Goal: Information Seeking & Learning: Check status

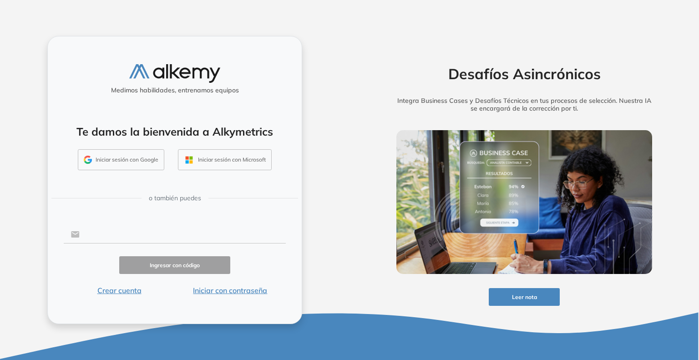
click at [151, 232] on input "text" at bounding box center [183, 234] width 206 height 17
type input "**********"
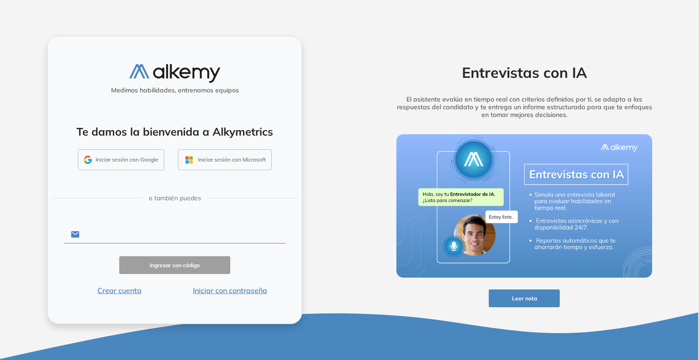
click at [104, 234] on input "text" at bounding box center [183, 234] width 206 height 17
type input "**********"
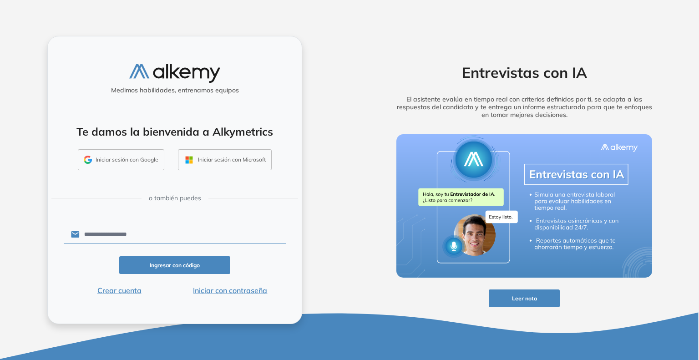
click at [227, 288] on button "Iniciar con contraseña" at bounding box center [230, 290] width 111 height 11
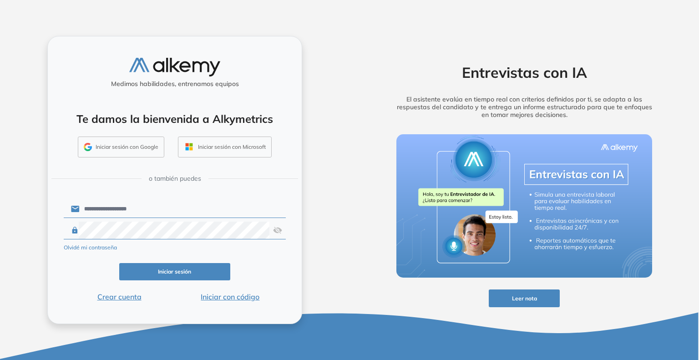
click at [175, 275] on button "Iniciar sesión" at bounding box center [174, 272] width 111 height 18
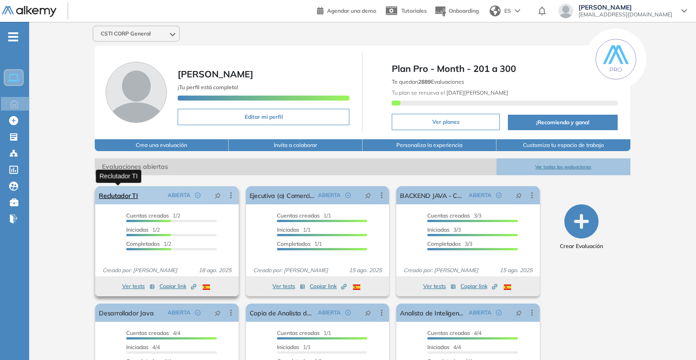
click at [129, 200] on link "Reclutador TI" at bounding box center [118, 195] width 39 height 18
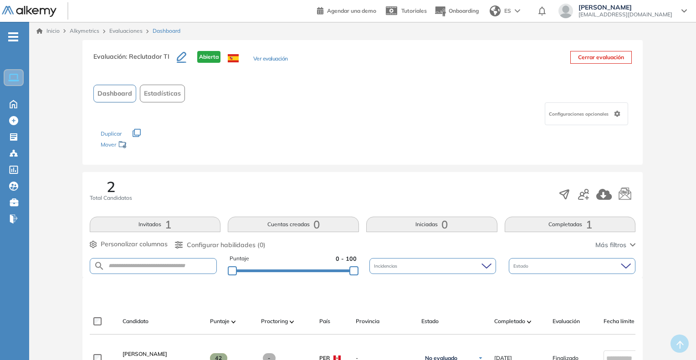
click at [268, 60] on button "Ver evaluación" at bounding box center [270, 60] width 35 height 10
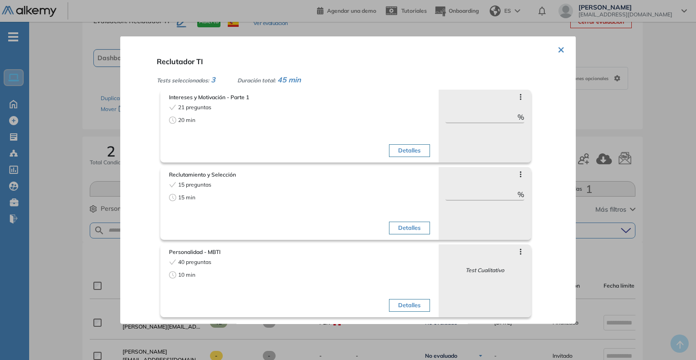
scroll to position [46, 0]
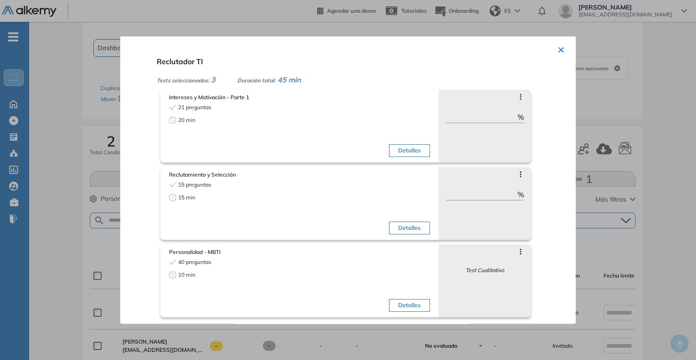
click at [559, 50] on button "×" at bounding box center [560, 49] width 7 height 18
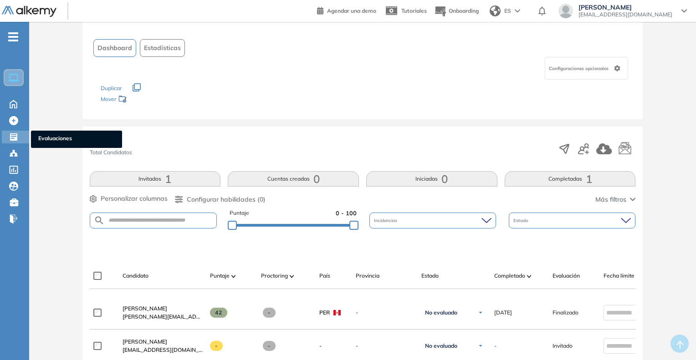
click at [45, 137] on span "Evaluaciones" at bounding box center [76, 139] width 76 height 10
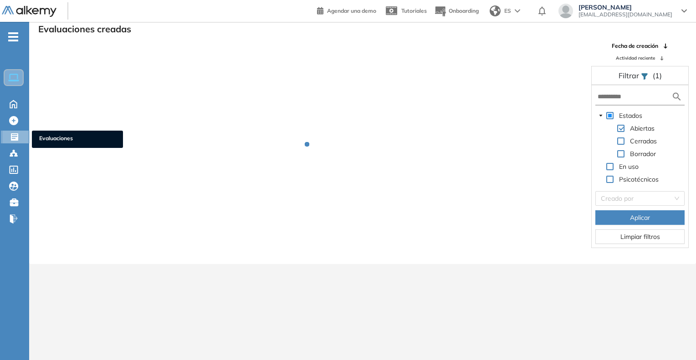
scroll to position [22, 0]
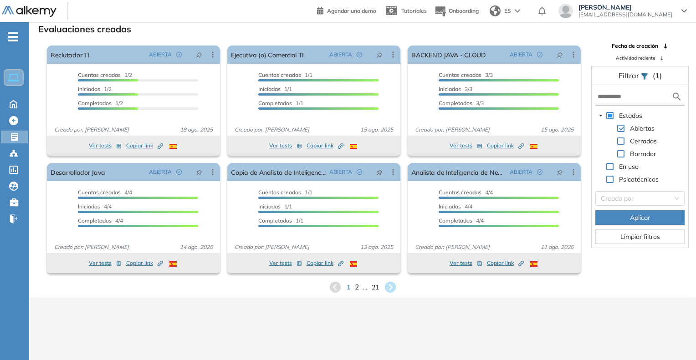
click at [355, 290] on span "2" at bounding box center [356, 287] width 4 height 10
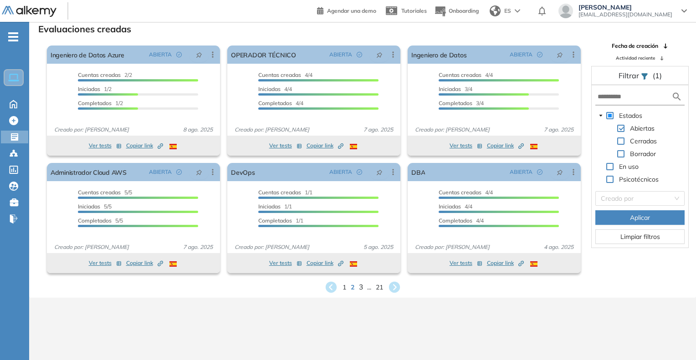
click at [359, 289] on span "3" at bounding box center [360, 287] width 4 height 10
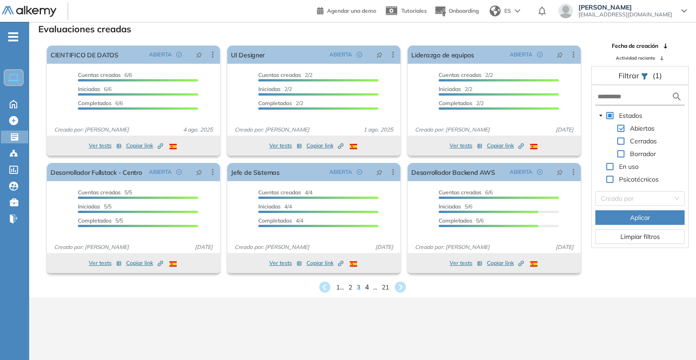
click at [368, 288] on span "4" at bounding box center [367, 287] width 4 height 10
click at [336, 288] on span "1 ..." at bounding box center [340, 287] width 9 height 10
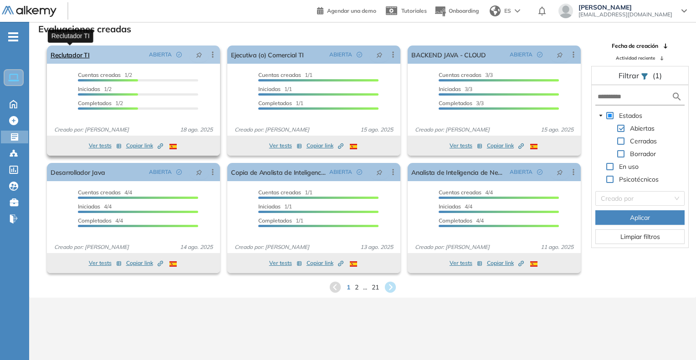
click at [82, 54] on link "Reclutador TI" at bounding box center [70, 55] width 39 height 18
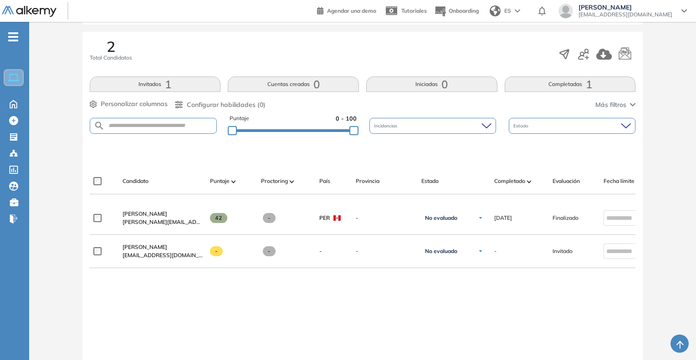
scroll to position [182, 0]
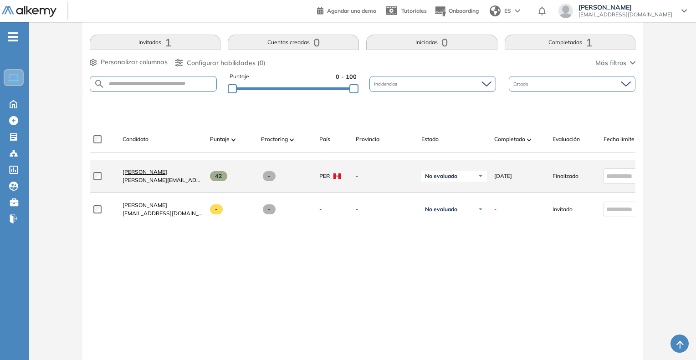
click at [167, 173] on span "Robinson Fernández Concepción" at bounding box center [144, 171] width 45 height 7
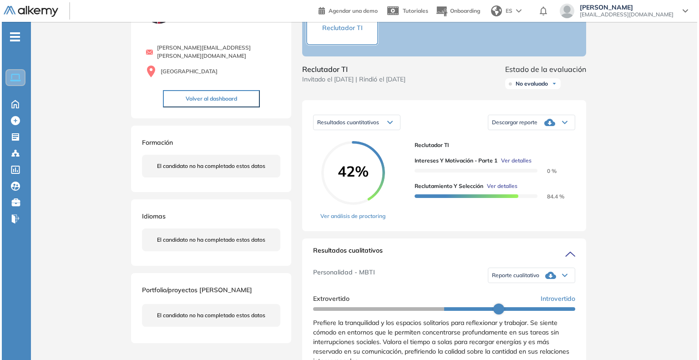
scroll to position [91, 0]
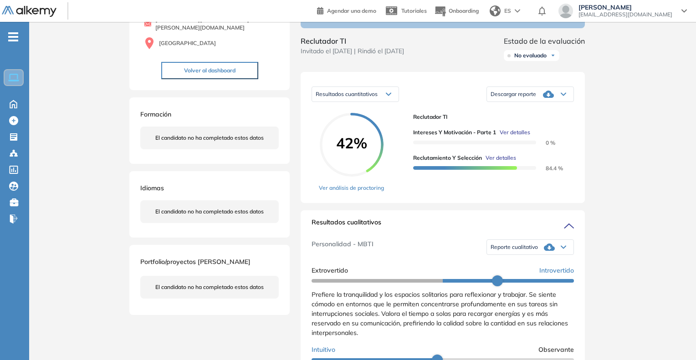
click at [515, 137] on span "Ver detalles" at bounding box center [515, 132] width 31 height 8
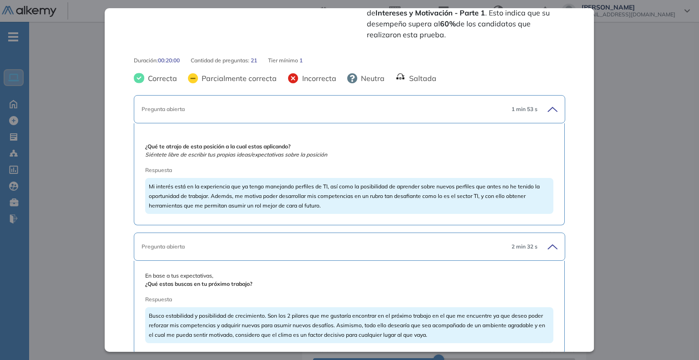
scroll to position [455, 0]
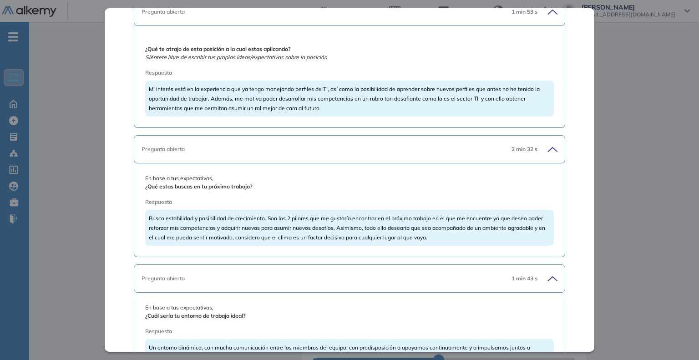
click at [177, 145] on div "Pregunta abierta" at bounding box center [323, 149] width 362 height 8
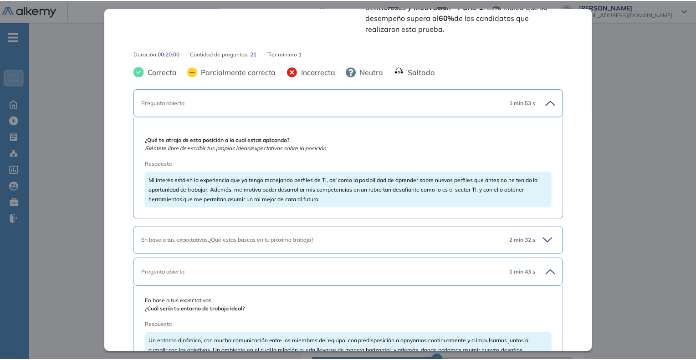
scroll to position [364, 0]
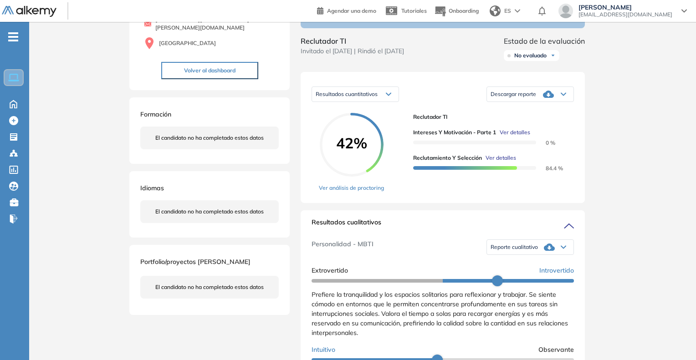
click at [639, 180] on div "Inicio Alkymetrics Evaluaciones Dashboard Candidato Intereses y Motivación - Pa…" at bounding box center [362, 326] width 667 height 791
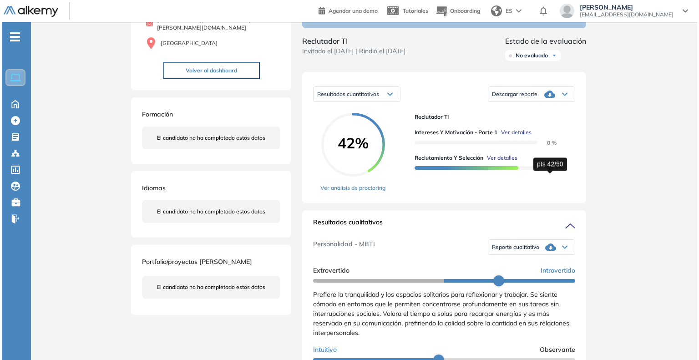
scroll to position [0, 0]
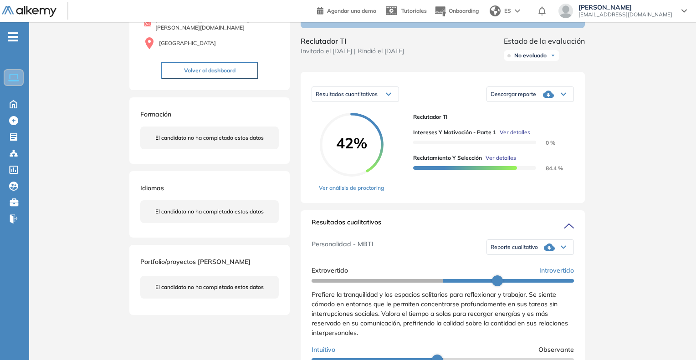
click at [500, 162] on span "Ver detalles" at bounding box center [500, 158] width 31 height 8
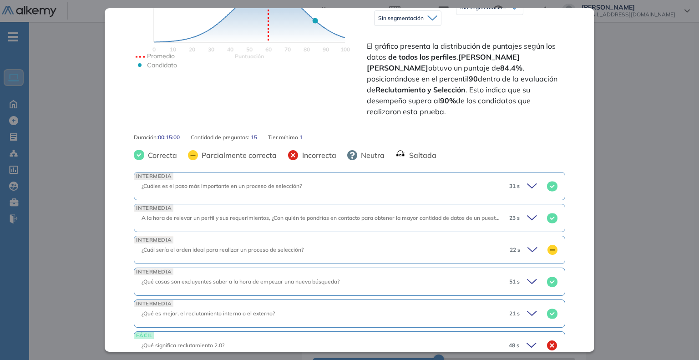
scroll to position [273, 0]
click at [527, 179] on icon at bounding box center [533, 185] width 13 height 13
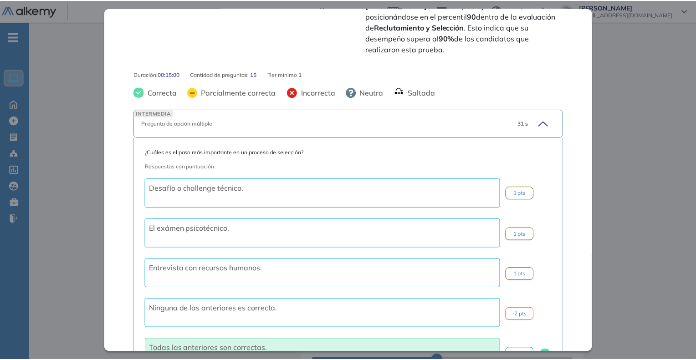
scroll to position [410, 0]
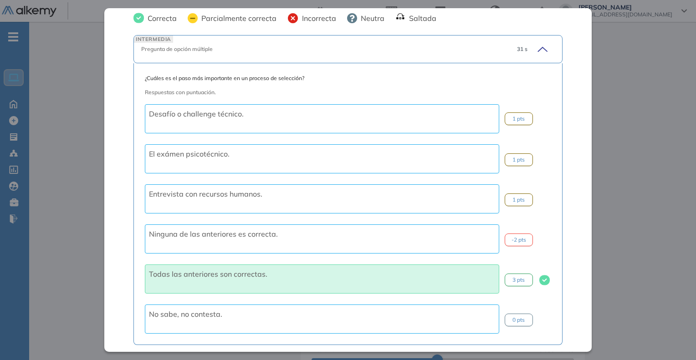
click at [630, 196] on div "Inicio Alkymetrics Evaluaciones Dashboard Candidato Reclutamiento y Selección R…" at bounding box center [362, 326] width 667 height 791
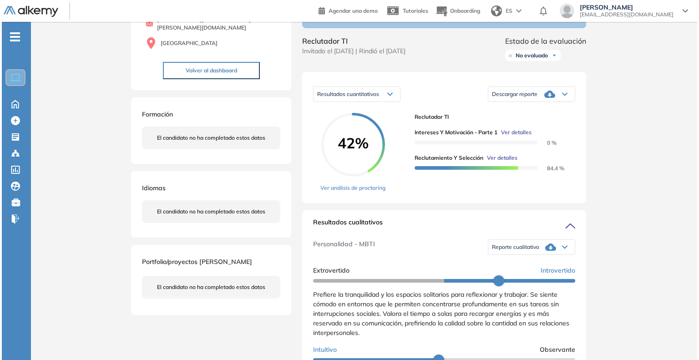
scroll to position [38, 0]
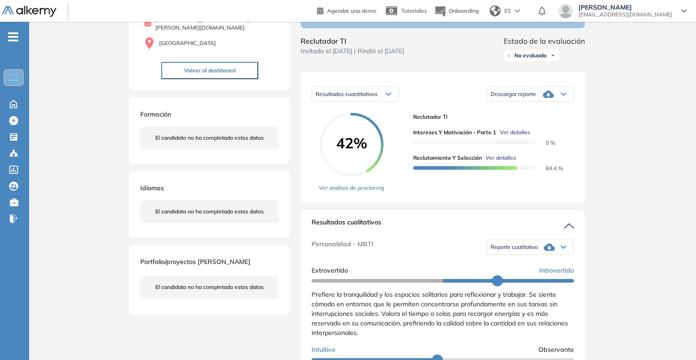
click at [505, 162] on span "Ver detalles" at bounding box center [500, 158] width 31 height 8
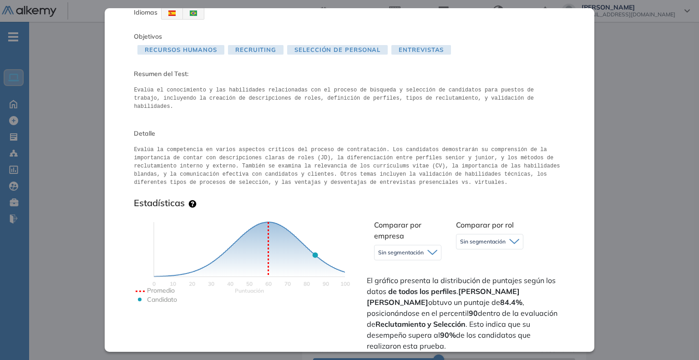
scroll to position [410, 0]
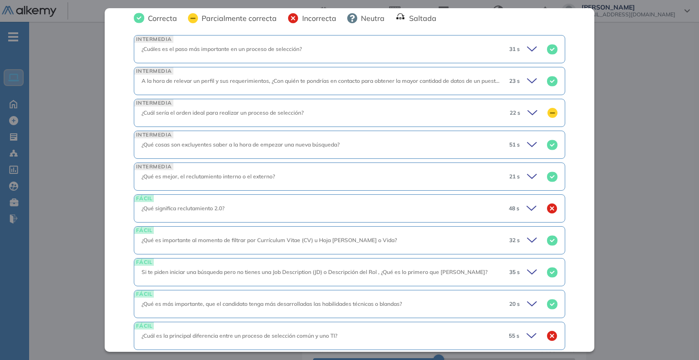
click at [527, 202] on icon at bounding box center [533, 208] width 13 height 13
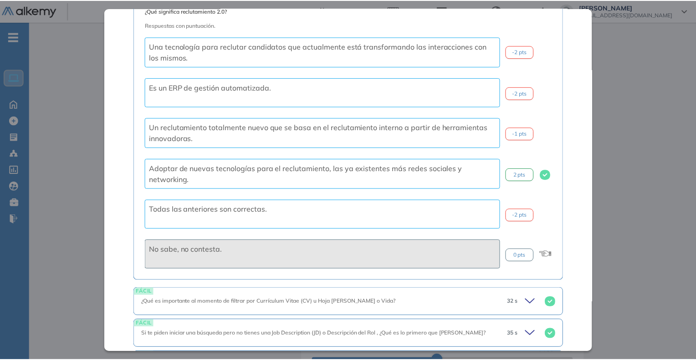
scroll to position [637, 0]
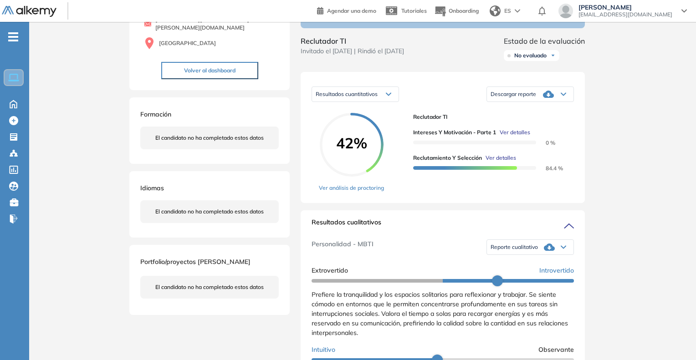
click at [677, 192] on div "Inicio Alkymetrics Evaluaciones Dashboard Candidato Reclutamiento y Selección R…" at bounding box center [362, 326] width 667 height 791
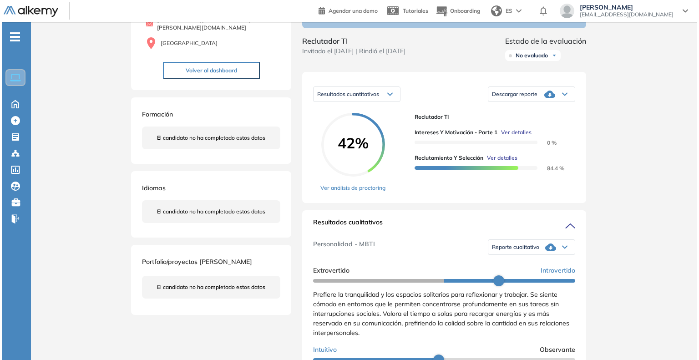
scroll to position [510, 0]
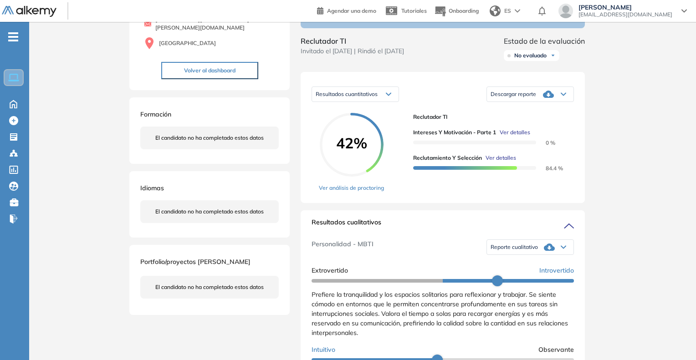
click at [499, 162] on span "Ver detalles" at bounding box center [500, 158] width 31 height 8
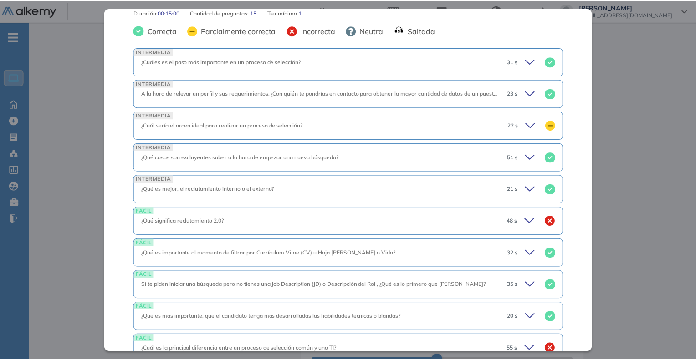
scroll to position [410, 0]
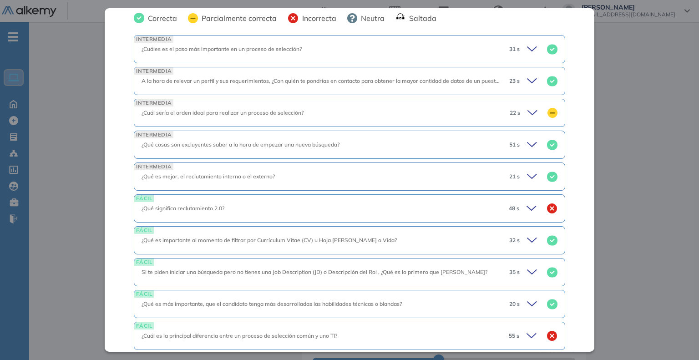
click at [532, 43] on icon at bounding box center [533, 49] width 13 height 13
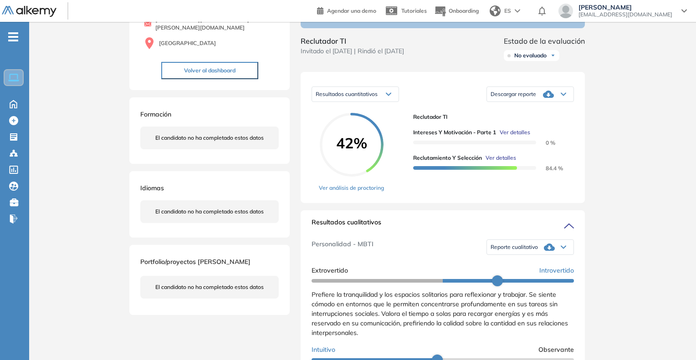
click at [632, 178] on div "Inicio Alkymetrics Evaluaciones Dashboard Candidato Reclutamiento y Selección R…" at bounding box center [362, 315] width 667 height 768
